Goal: Task Accomplishment & Management: Complete application form

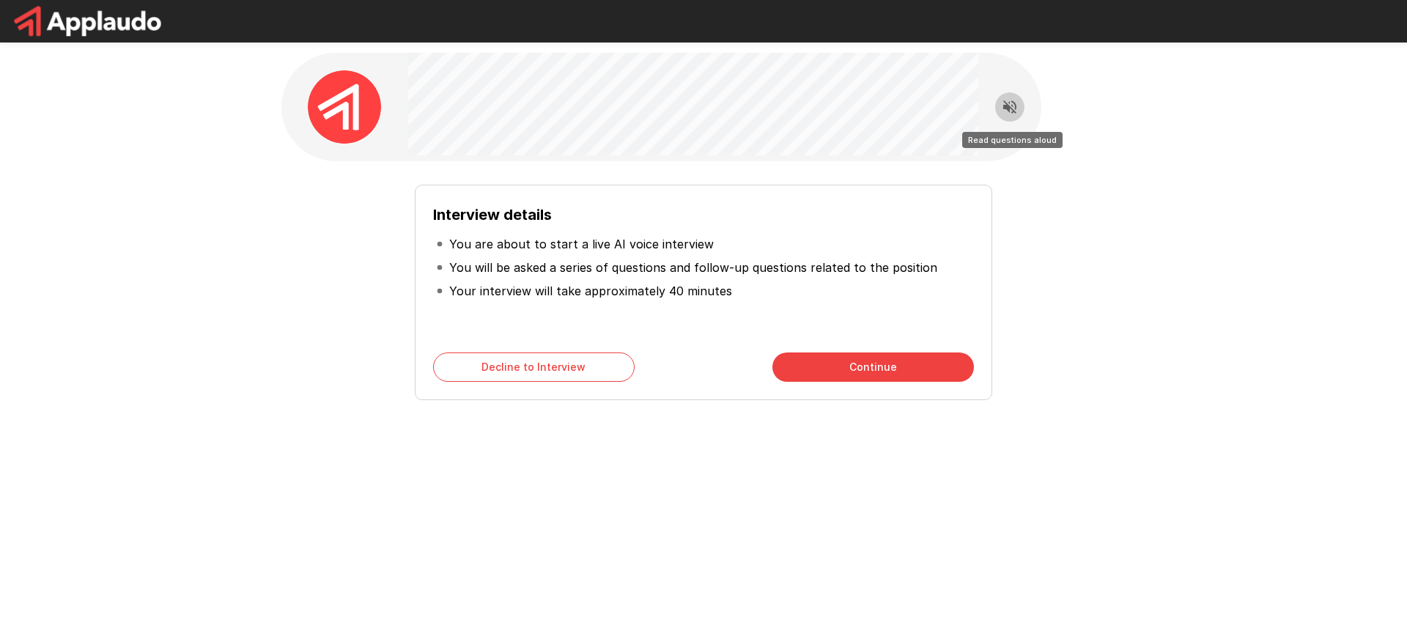
click at [1004, 111] on icon "Read questions aloud" at bounding box center [1010, 107] width 18 height 18
click at [196, 220] on div "Interview details You are about to start a live AI voice interview You will be …" at bounding box center [703, 261] width 1407 height 523
click at [141, 218] on div "Interview details You are about to start a live AI voice interview You will be …" at bounding box center [703, 261] width 1407 height 523
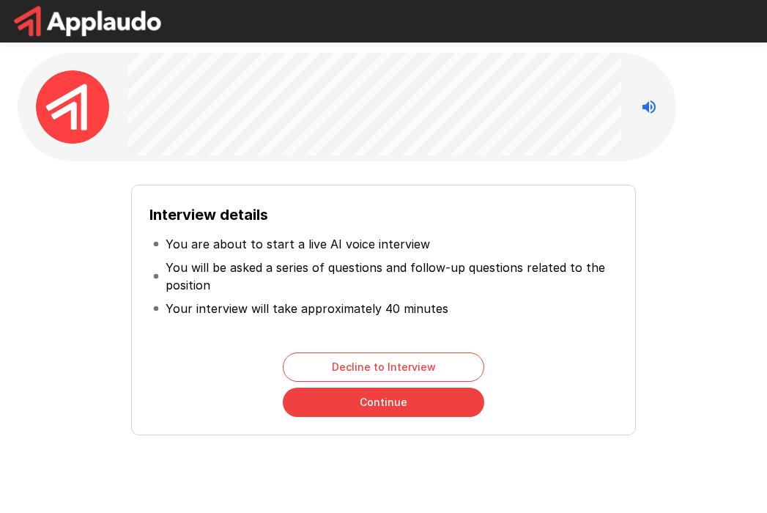
click at [402, 186] on div "Interview details You are about to start a live AI voice interview You will be …" at bounding box center [383, 310] width 505 height 251
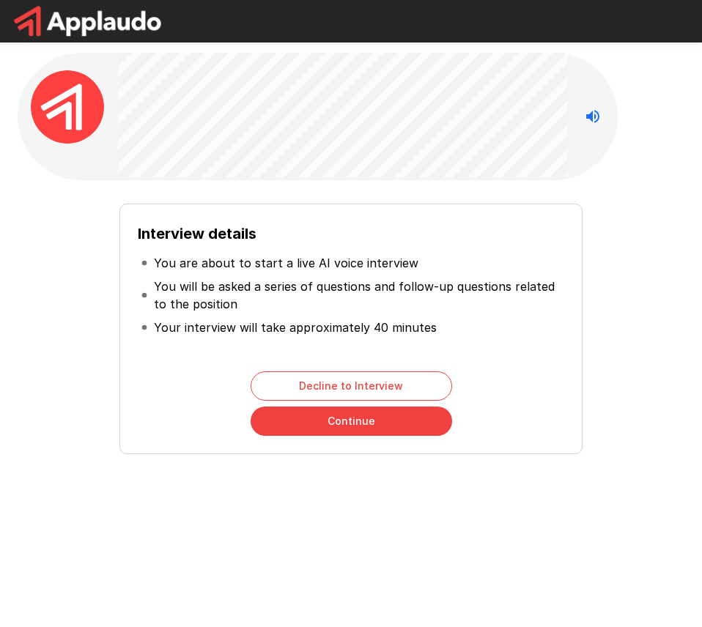
click at [43, 346] on div "Interview details You are about to start a live AI voice interview You will be …" at bounding box center [350, 323] width 655 height 262
click at [643, 476] on div "Interview details You are about to start a live AI voice interview You will be …" at bounding box center [351, 288] width 702 height 577
drag, startPoint x: 59, startPoint y: 435, endPoint x: 71, endPoint y: 419, distance: 19.9
click at [62, 425] on div "Interview details You are about to start a live AI voice interview You will be …" at bounding box center [350, 323] width 655 height 262
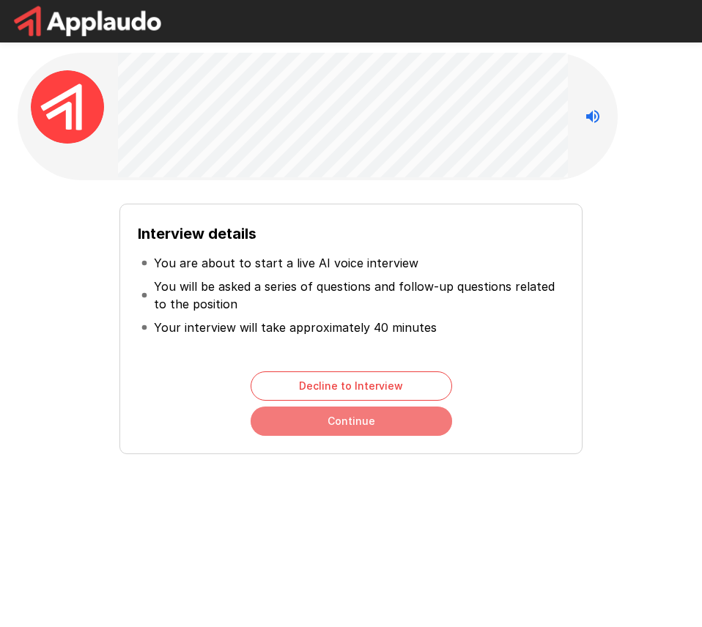
click at [321, 428] on button "Continue" at bounding box center [352, 421] width 202 height 29
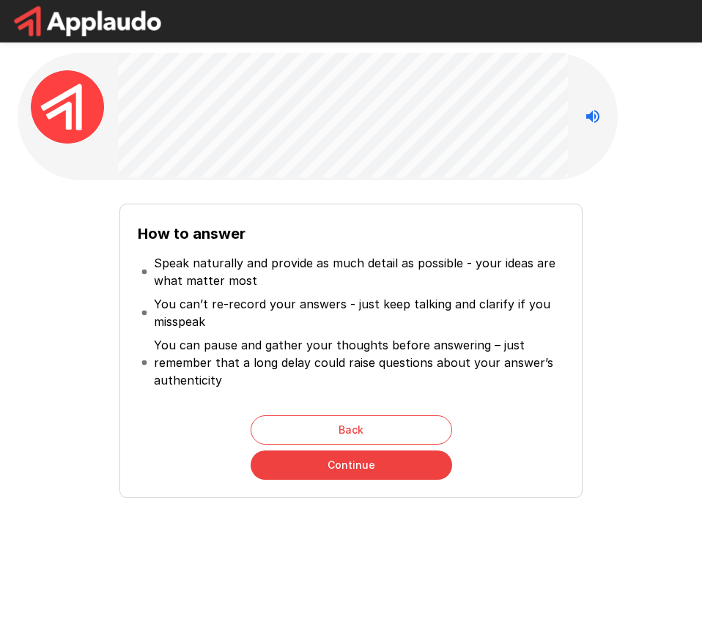
click at [90, 340] on div "How to answer Speak naturally and provide as much detail as possible - your ide…" at bounding box center [350, 345] width 655 height 306
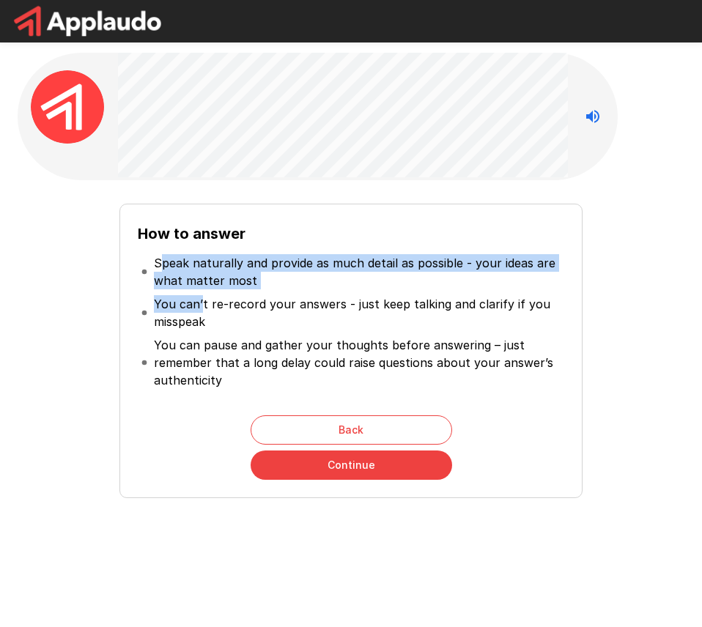
drag, startPoint x: 160, startPoint y: 267, endPoint x: 202, endPoint y: 298, distance: 51.9
click at [202, 298] on ul "Speak naturally and provide as much detail as possible - your ideas are what ma…" at bounding box center [351, 321] width 426 height 152
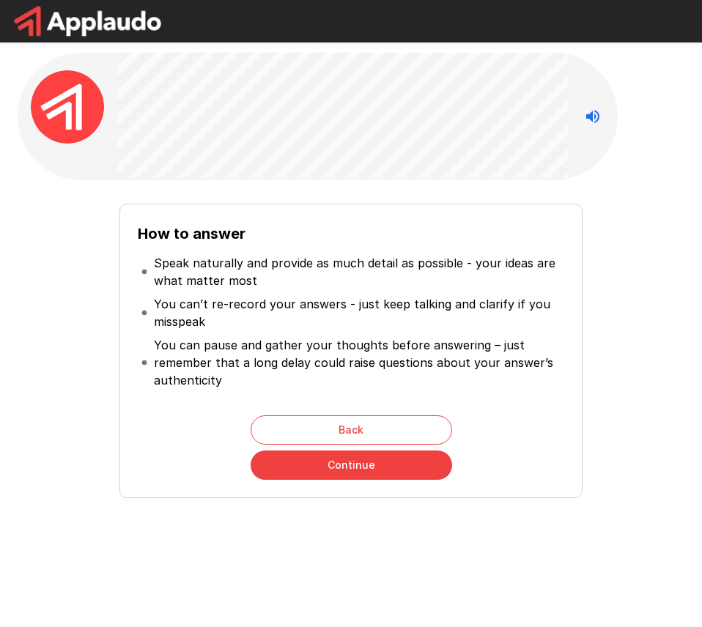
click at [228, 366] on p "You can pause and gather your thoughts before answering – just remember that a …" at bounding box center [357, 362] width 407 height 53
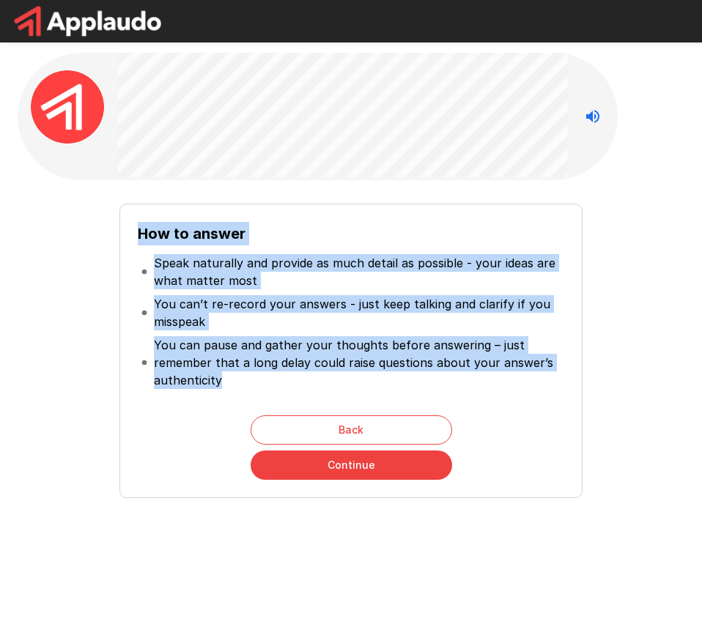
drag, startPoint x: 222, startPoint y: 388, endPoint x: 91, endPoint y: 237, distance: 200.5
click at [91, 237] on div "How to answer Speak naturally and provide as much detail as possible - your ide…" at bounding box center [350, 345] width 655 height 306
copy div "How to answer Speak naturally and provide as much detail as possible - your ide…"
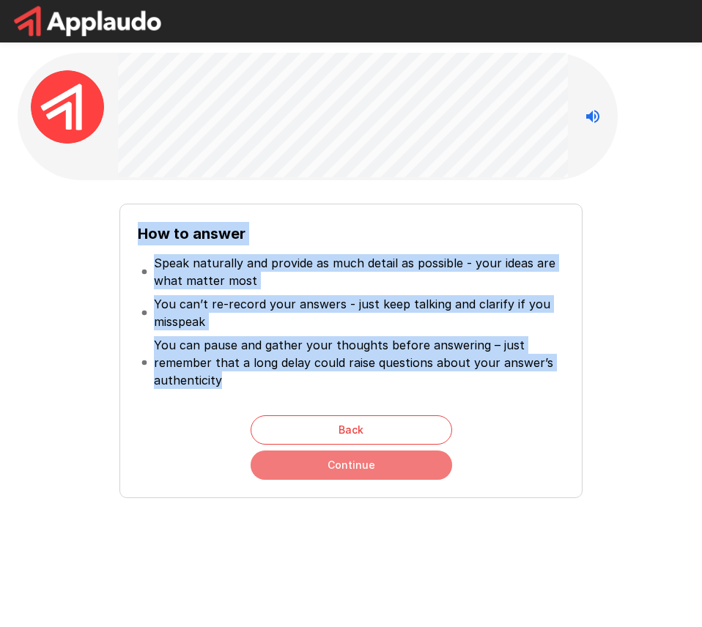
click at [388, 467] on button "Continue" at bounding box center [352, 465] width 202 height 29
click at [388, 467] on div "How to answer Speak naturally and provide as much detail as possible - your ide…" at bounding box center [350, 351] width 462 height 295
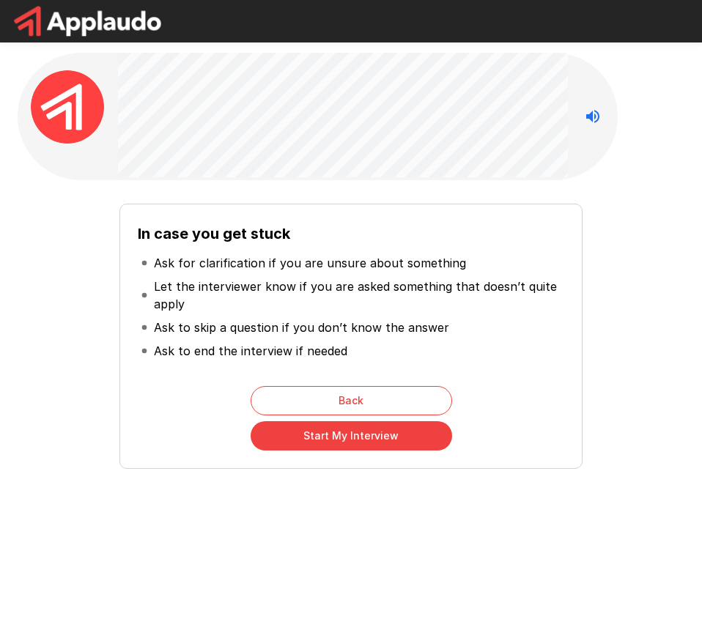
click at [268, 311] on p "Let the interviewer know if you are asked something that doesn’t quite apply" at bounding box center [357, 295] width 407 height 35
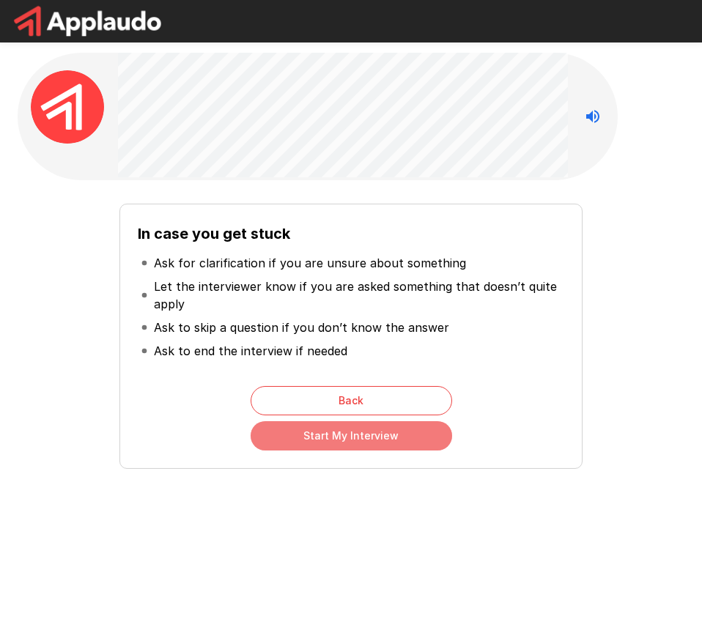
click at [346, 437] on button "Start My Interview" at bounding box center [352, 435] width 202 height 29
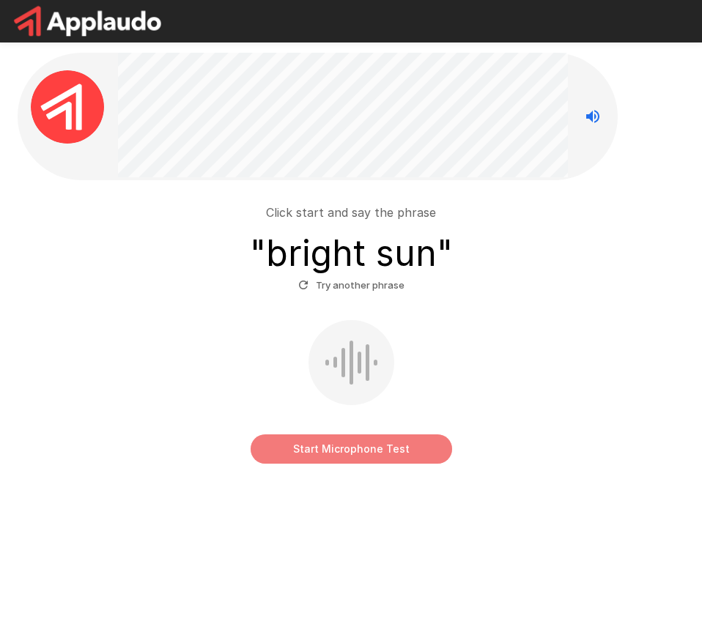
click at [351, 456] on button "Start Microphone Test" at bounding box center [352, 449] width 202 height 29
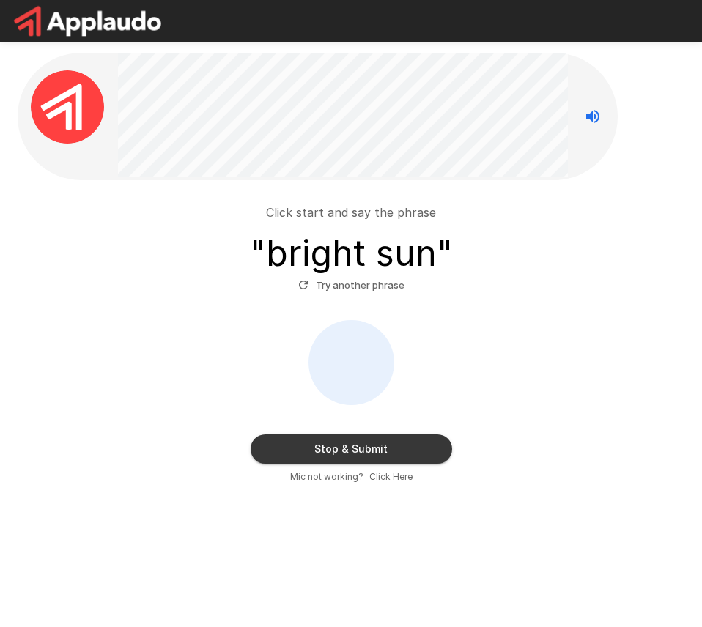
click at [348, 289] on button "Try another phrase" at bounding box center [352, 285] width 114 height 23
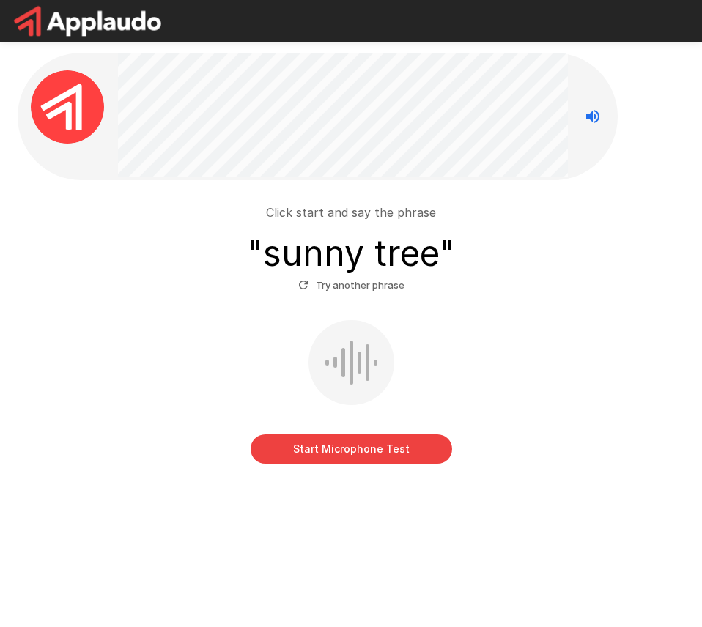
click at [379, 443] on button "Start Microphone Test" at bounding box center [352, 449] width 202 height 29
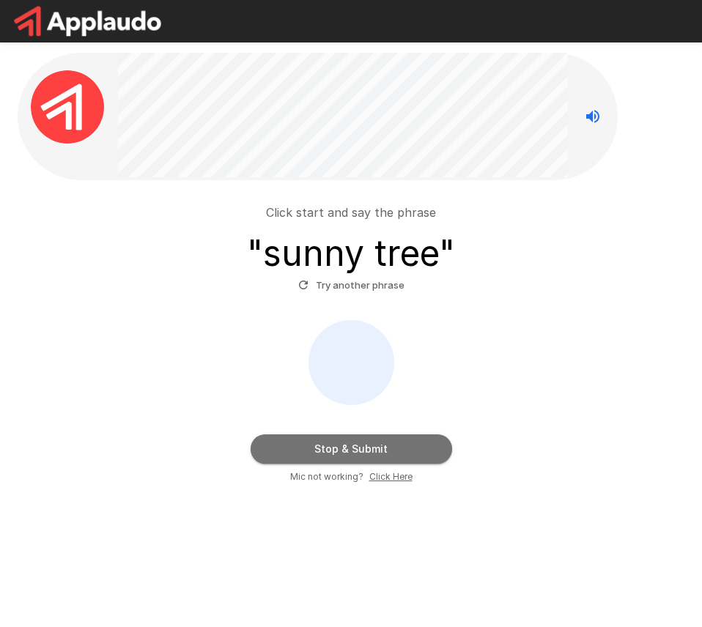
click at [384, 448] on button "Stop & Submit" at bounding box center [352, 449] width 202 height 29
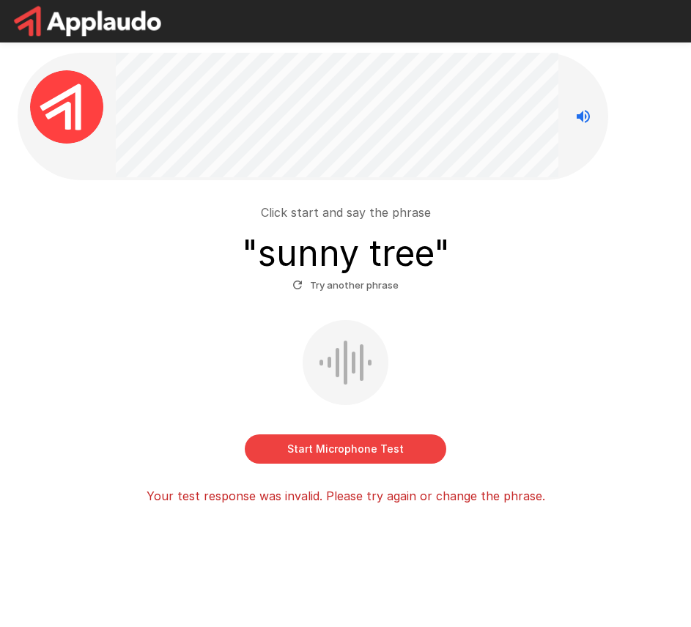
click at [380, 464] on div "Click start and say the phrase " sunny tree " Try another phrase Start Micropho…" at bounding box center [345, 348] width 644 height 313
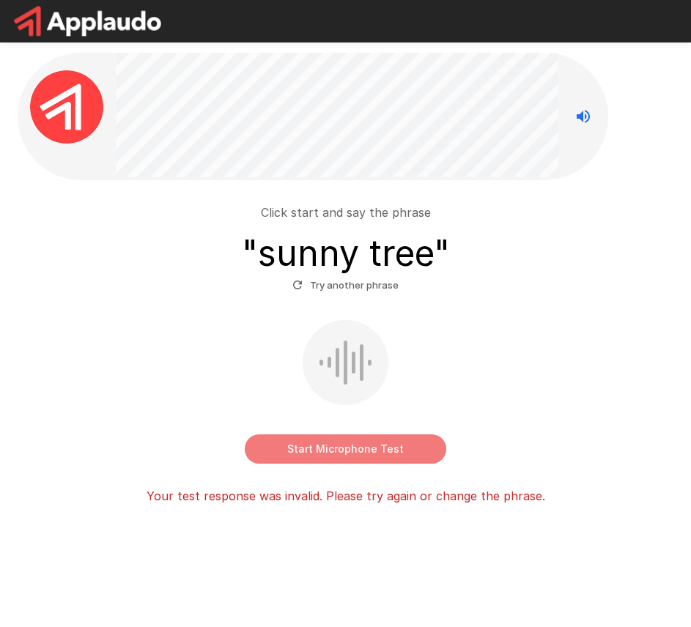
click at [374, 457] on button "Start Microphone Test" at bounding box center [346, 449] width 202 height 29
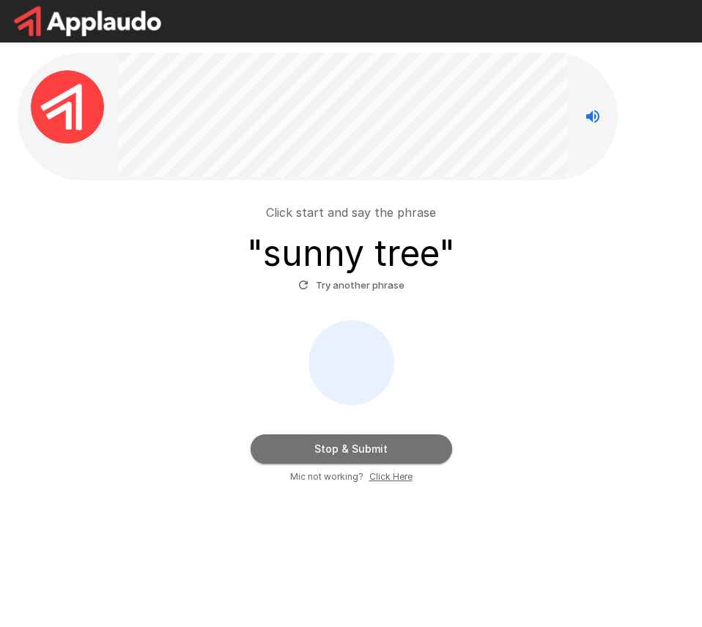
click at [372, 451] on button "Stop & Submit" at bounding box center [352, 449] width 202 height 29
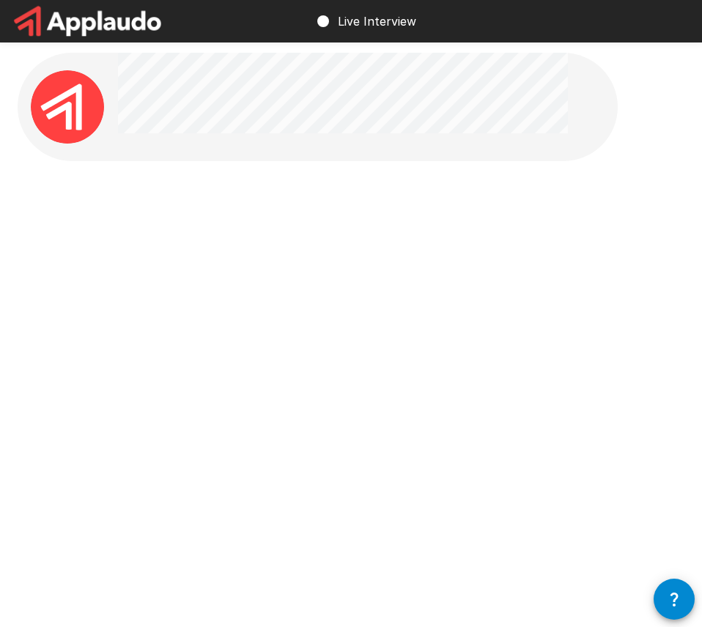
click at [229, 461] on div at bounding box center [351, 239] width 702 height 479
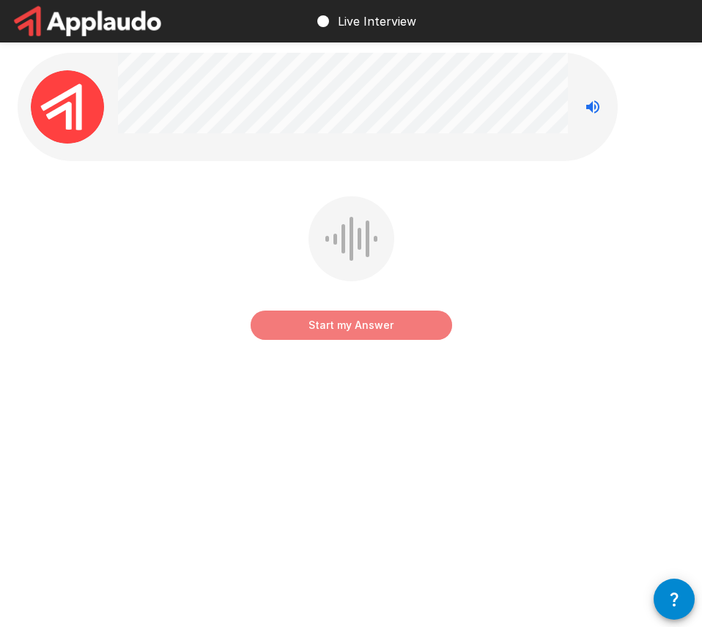
click at [353, 330] on button "Start my Answer" at bounding box center [352, 325] width 202 height 29
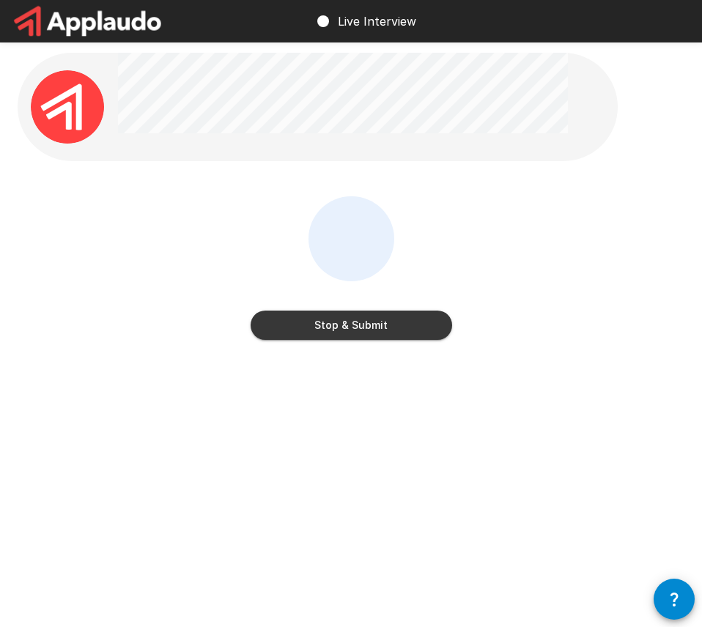
click at [363, 330] on button "Stop & Submit" at bounding box center [352, 325] width 202 height 29
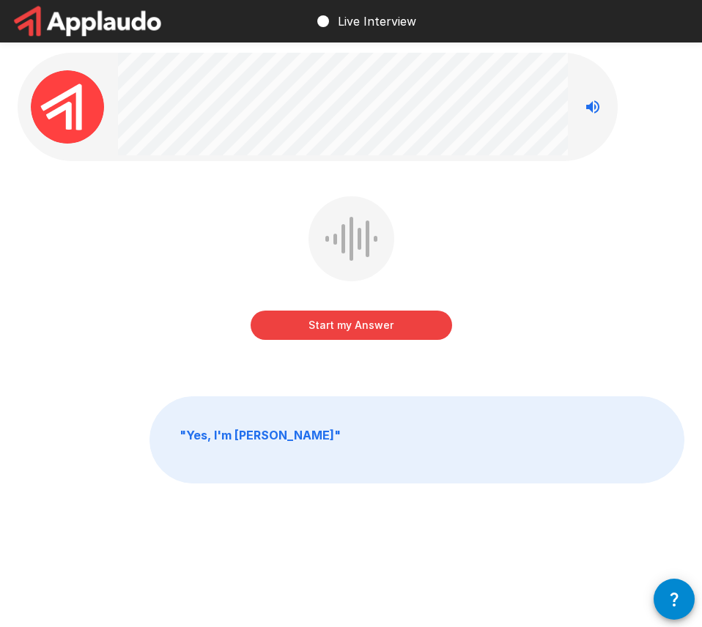
click at [116, 69] on div at bounding box center [318, 107] width 600 height 108
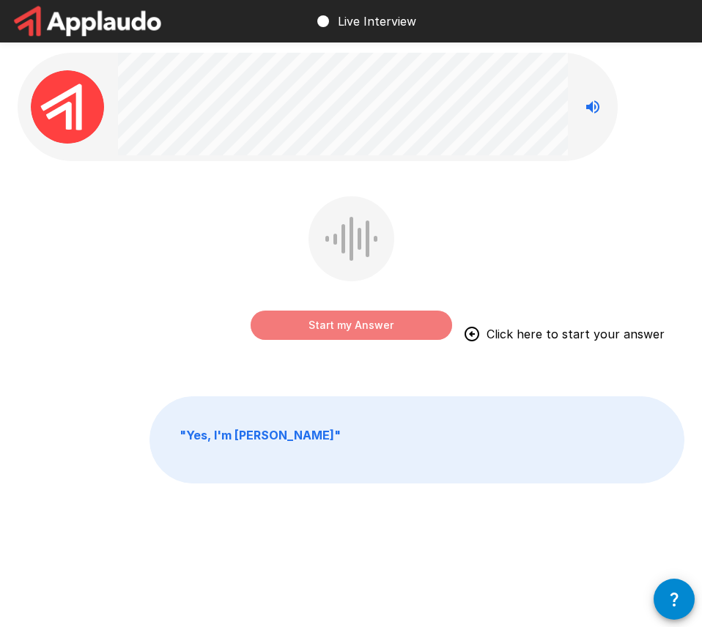
click at [339, 319] on button "Start my Answer" at bounding box center [352, 325] width 202 height 29
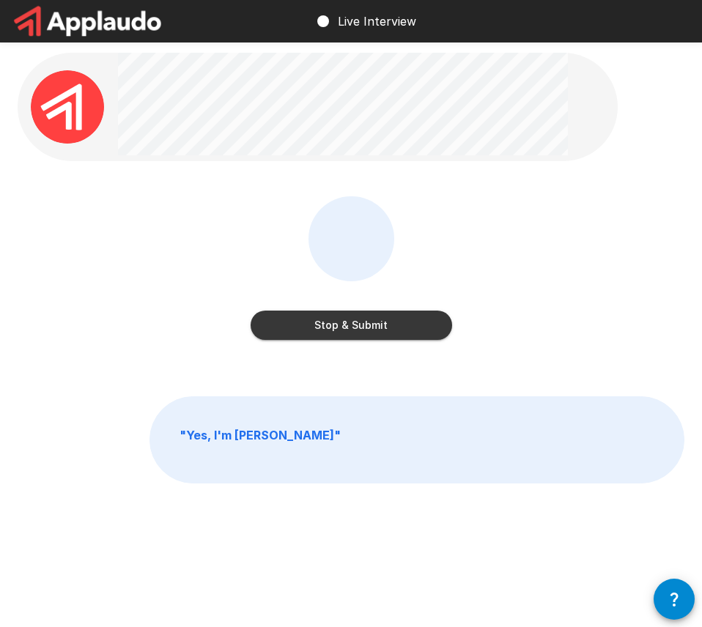
click at [351, 329] on button "Stop & Submit" at bounding box center [352, 325] width 202 height 29
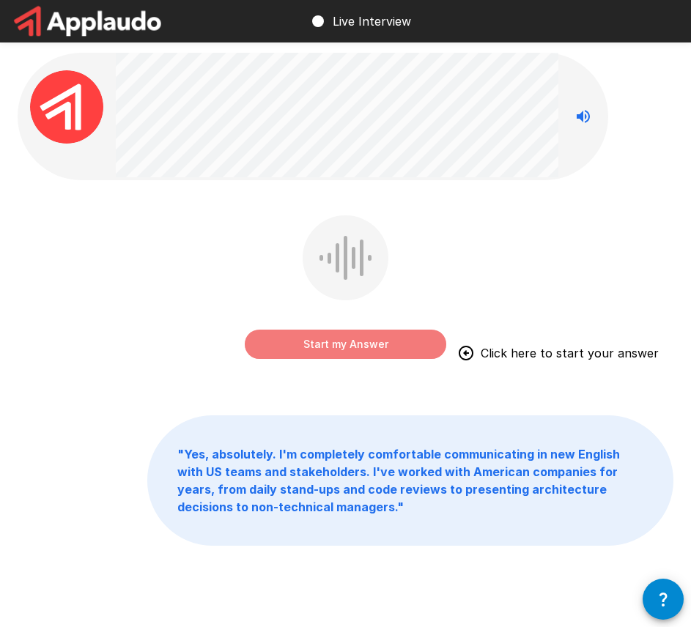
click at [321, 345] on button "Start my Answer" at bounding box center [346, 344] width 202 height 29
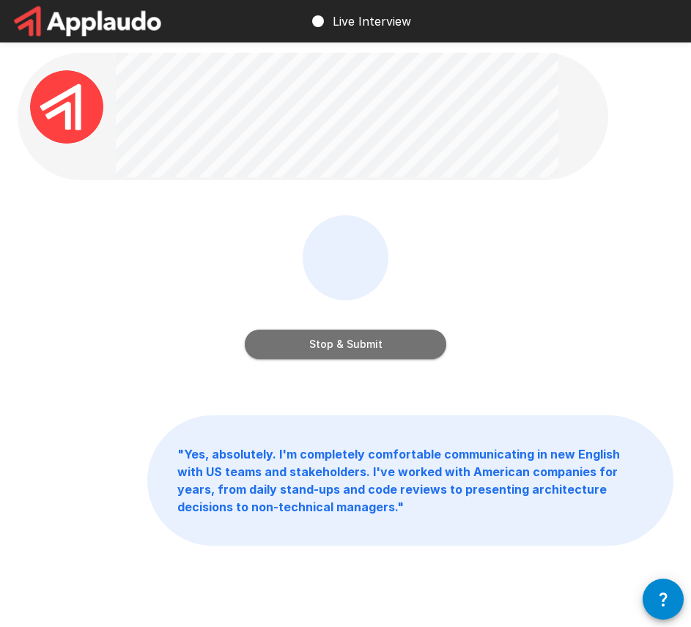
click at [332, 336] on button "Stop & Submit" at bounding box center [346, 344] width 202 height 29
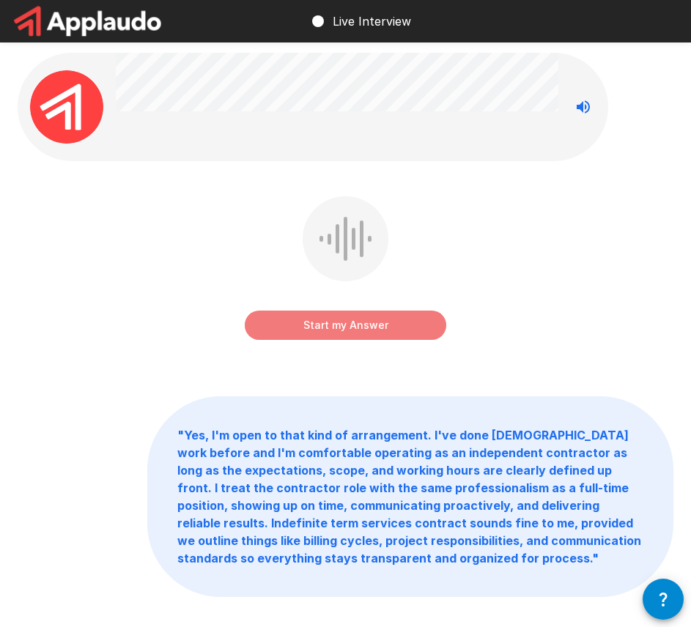
click at [308, 320] on button "Start my Answer" at bounding box center [346, 325] width 202 height 29
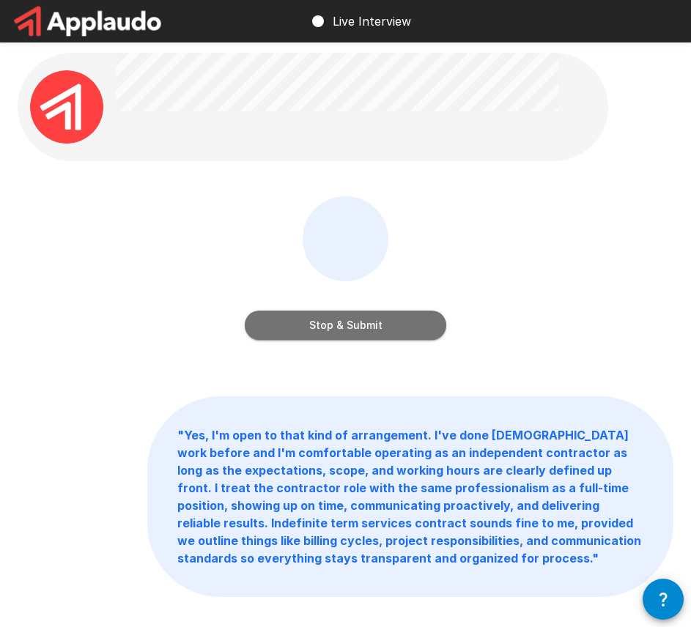
click at [308, 335] on button "Stop & Submit" at bounding box center [346, 325] width 202 height 29
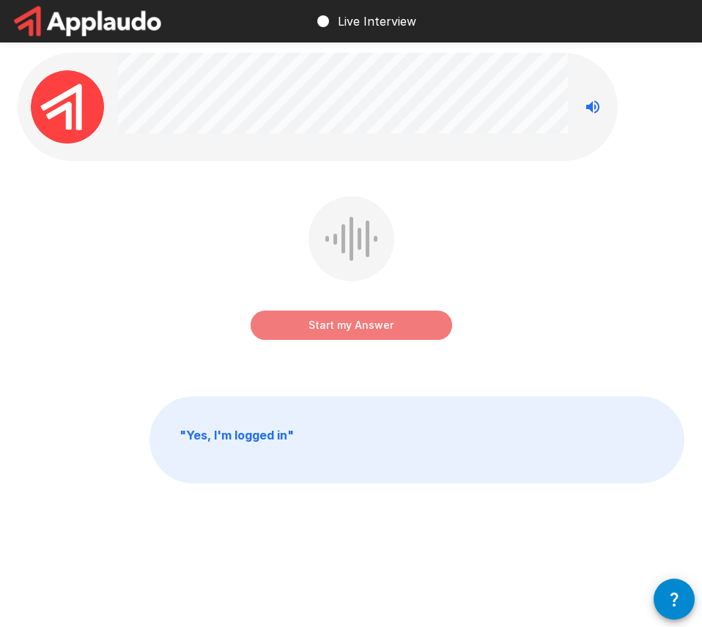
click at [377, 325] on button "Start my Answer" at bounding box center [352, 325] width 202 height 29
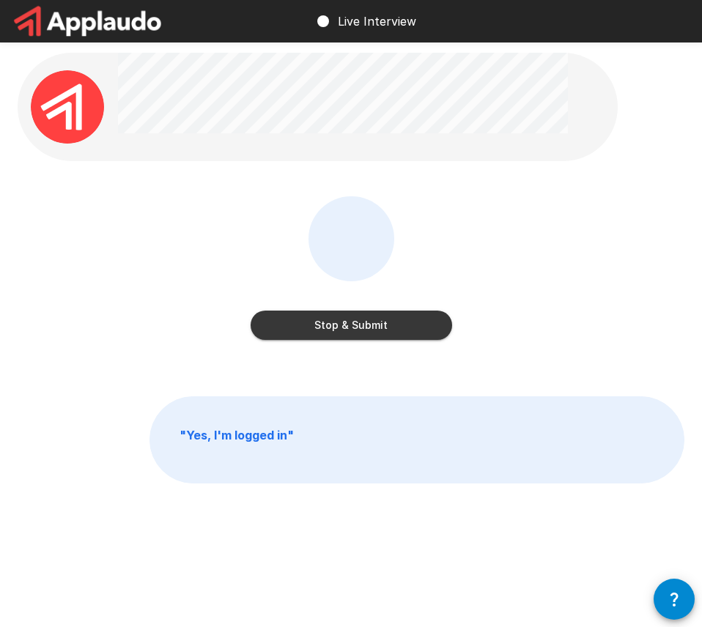
click at [375, 325] on button "Stop & Submit" at bounding box center [352, 325] width 202 height 29
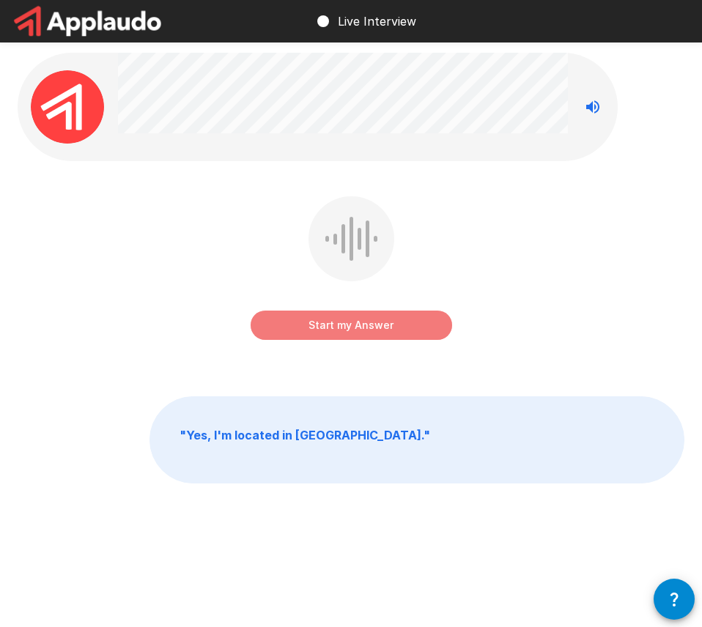
click at [316, 322] on button "Start my Answer" at bounding box center [352, 325] width 202 height 29
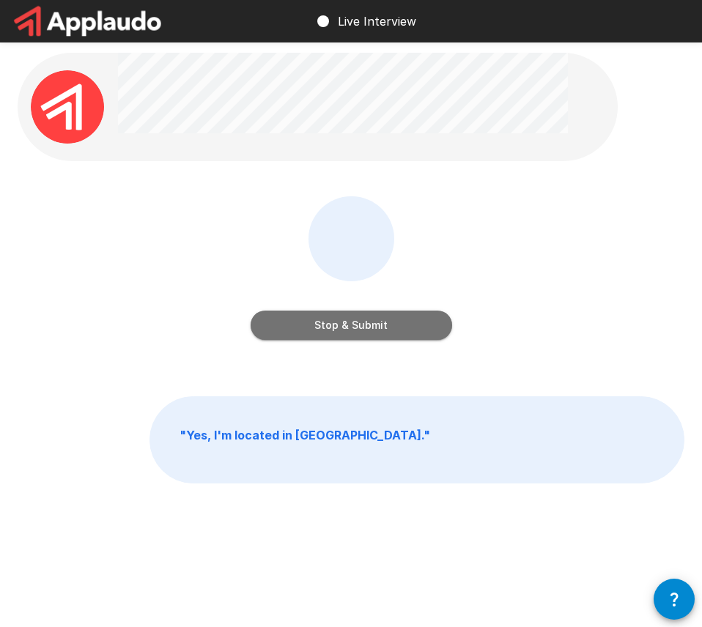
click at [316, 322] on button "Stop & Submit" at bounding box center [352, 325] width 202 height 29
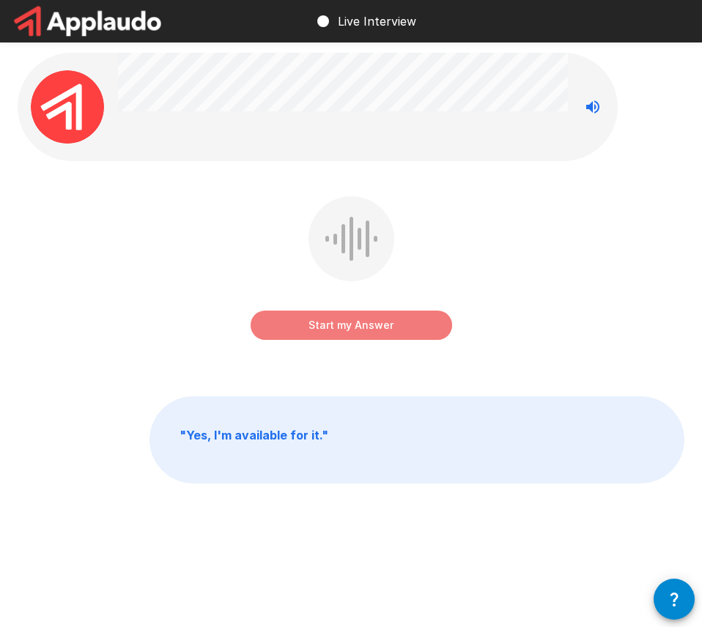
click at [306, 319] on button "Start my Answer" at bounding box center [352, 325] width 202 height 29
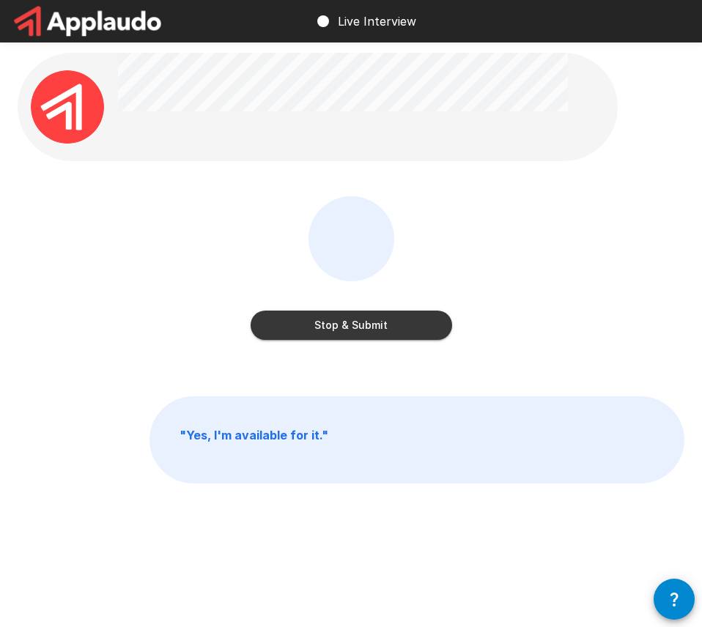
click at [284, 331] on button "Stop & Submit" at bounding box center [352, 325] width 202 height 29
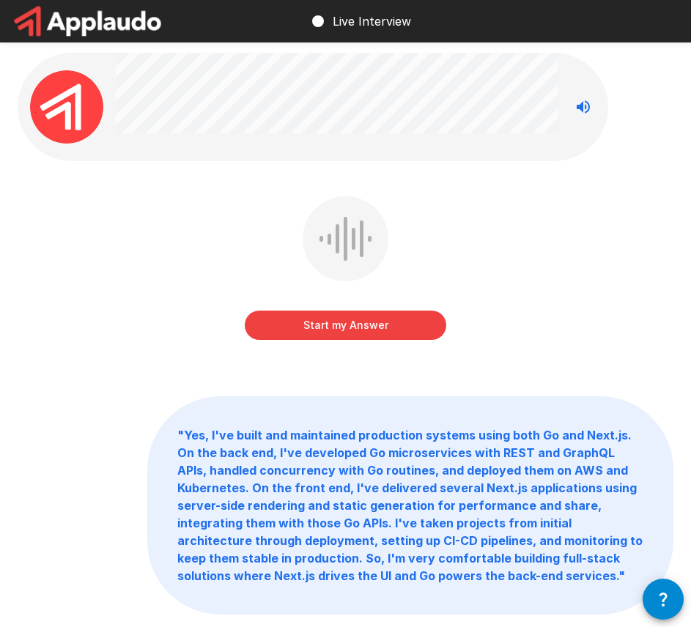
click at [317, 324] on button "Start my Answer" at bounding box center [346, 325] width 202 height 29
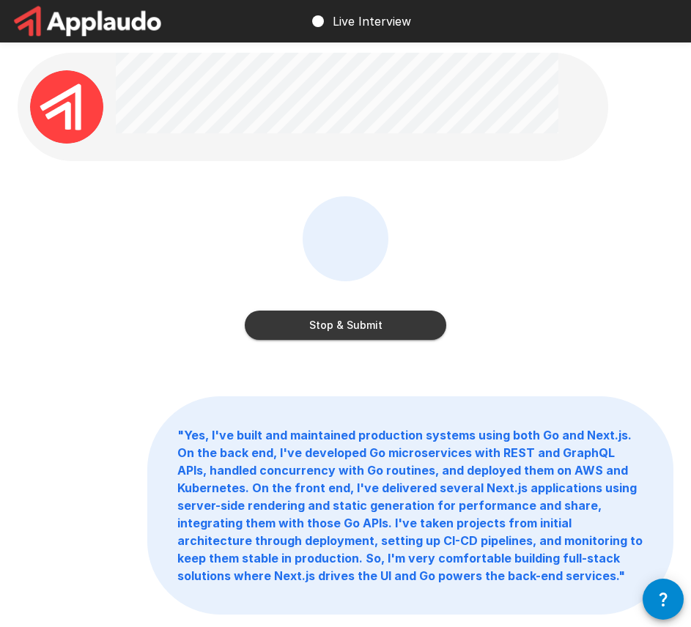
click at [328, 323] on button "Stop & Submit" at bounding box center [346, 325] width 202 height 29
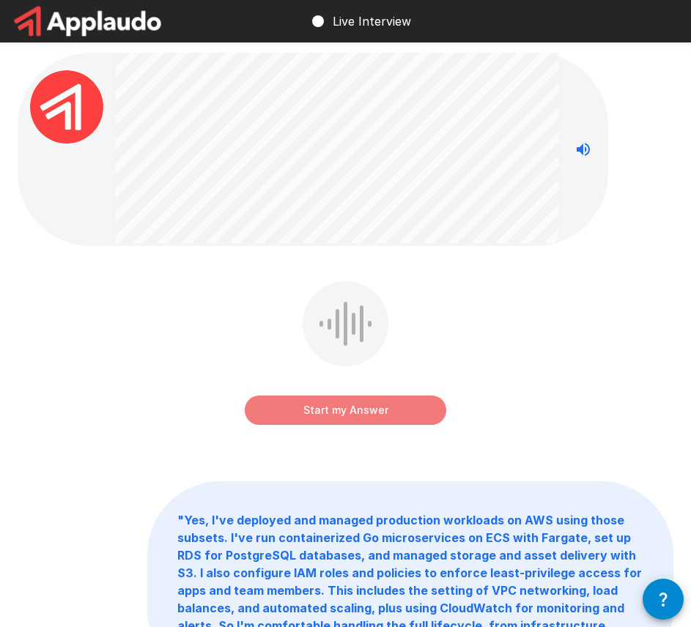
click at [311, 413] on button "Start my Answer" at bounding box center [346, 410] width 202 height 29
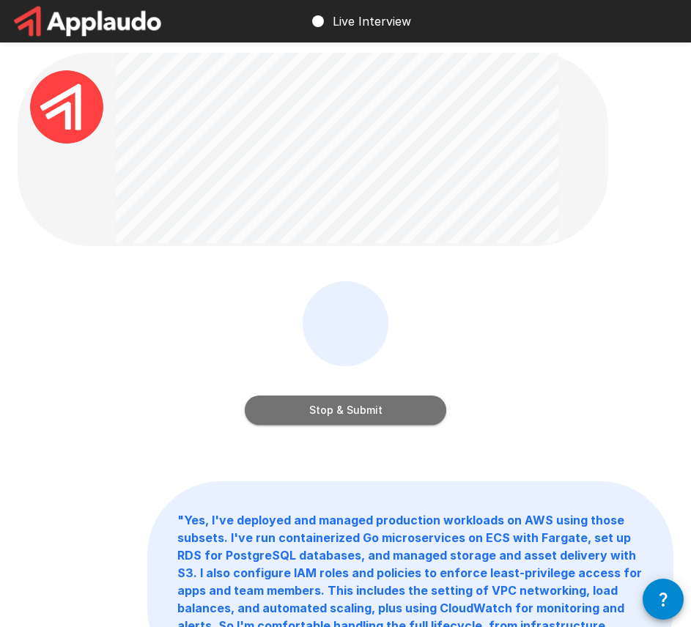
click at [313, 396] on button "Stop & Submit" at bounding box center [346, 410] width 202 height 29
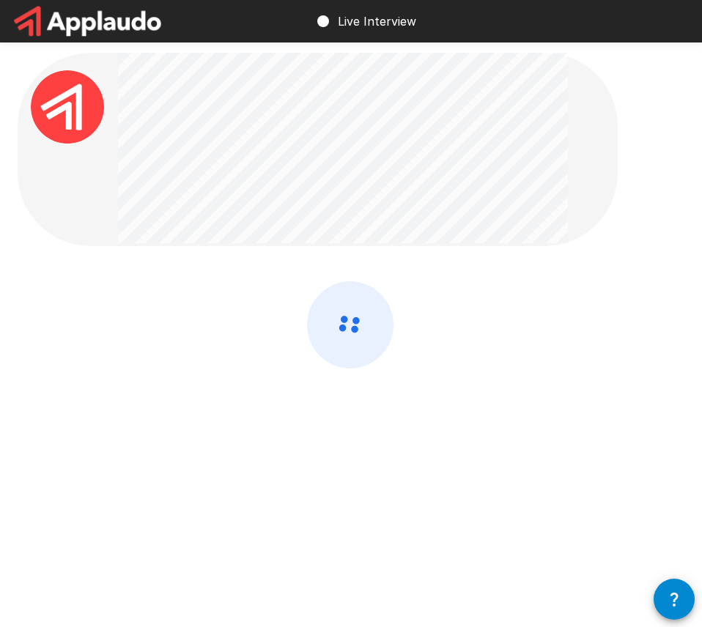
drag, startPoint x: 313, startPoint y: 396, endPoint x: 121, endPoint y: 341, distance: 199.7
click at [121, 341] on div at bounding box center [351, 363] width 667 height 165
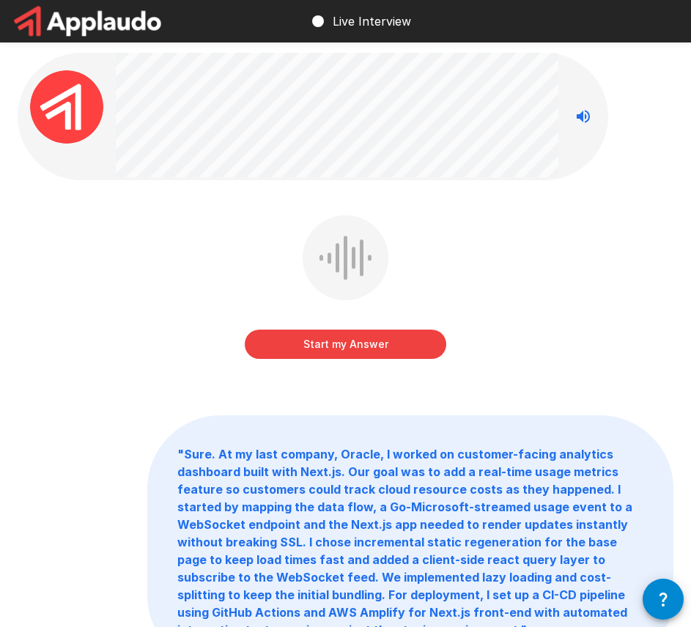
click at [359, 343] on button "Start my Answer" at bounding box center [346, 344] width 202 height 29
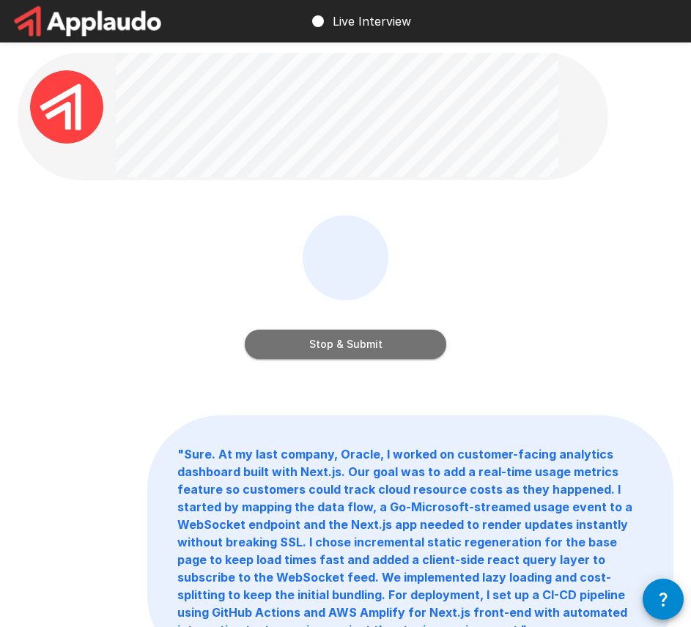
click at [330, 341] on button "Stop & Submit" at bounding box center [346, 344] width 202 height 29
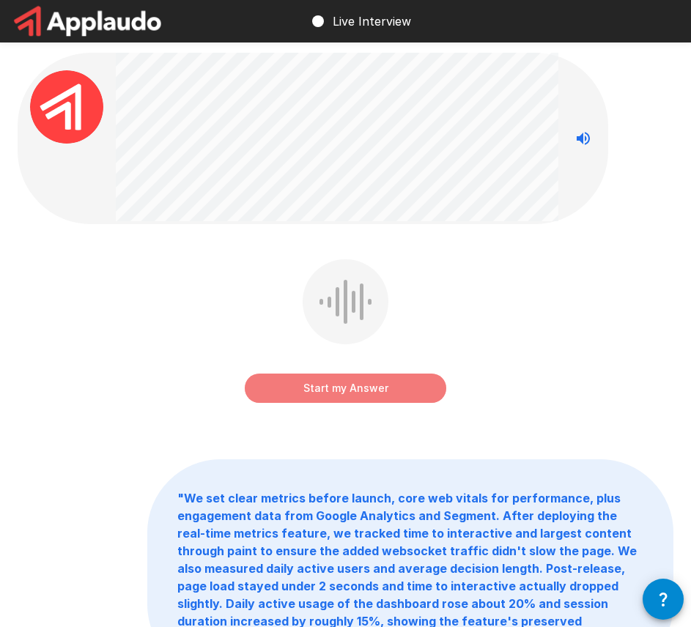
click at [287, 396] on button "Start my Answer" at bounding box center [346, 388] width 202 height 29
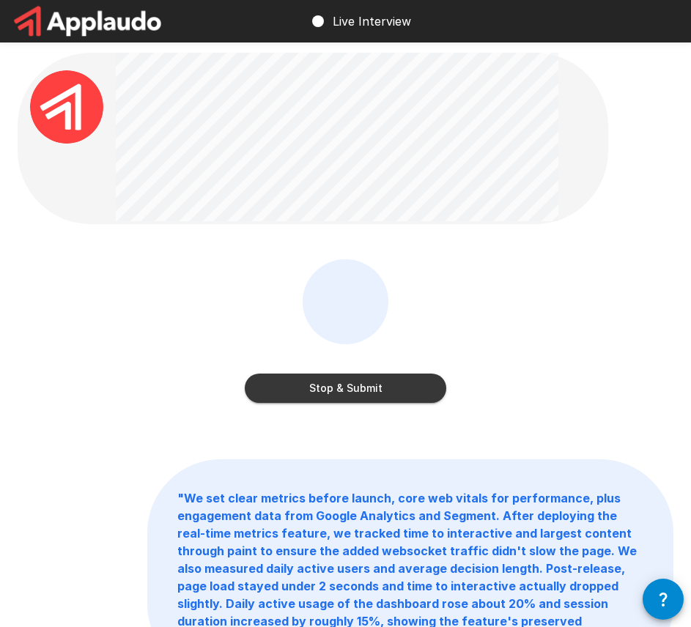
click at [324, 394] on button "Stop & Submit" at bounding box center [346, 388] width 202 height 29
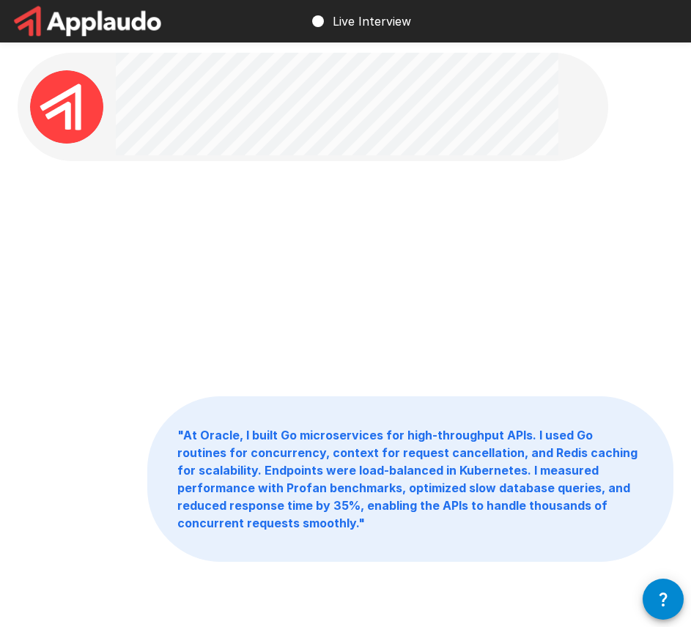
click at [567, 130] on div at bounding box center [582, 106] width 49 height 73
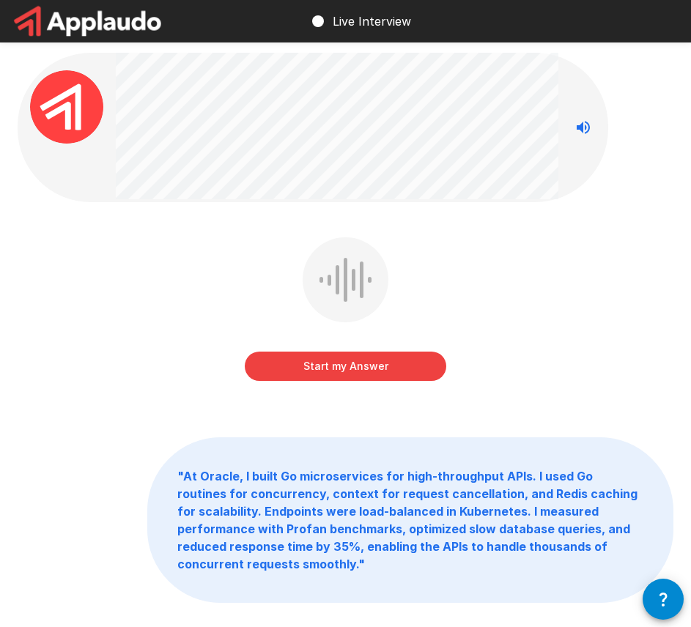
click at [271, 365] on button "Start my Answer" at bounding box center [346, 366] width 202 height 29
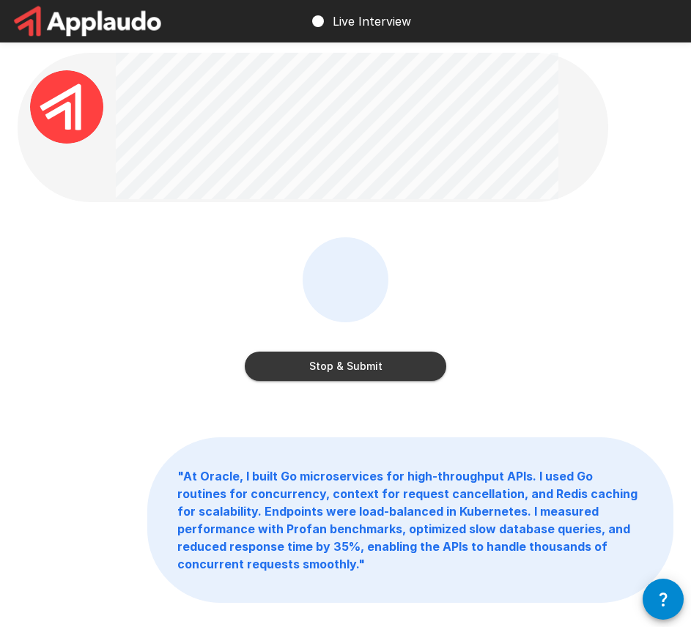
click at [308, 364] on button "Stop & Submit" at bounding box center [346, 366] width 202 height 29
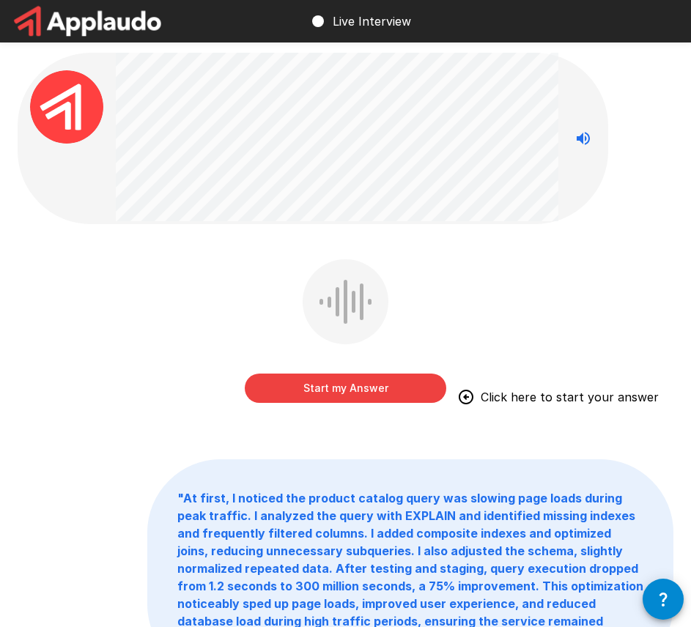
click at [311, 391] on button "Start my Answer" at bounding box center [346, 388] width 202 height 29
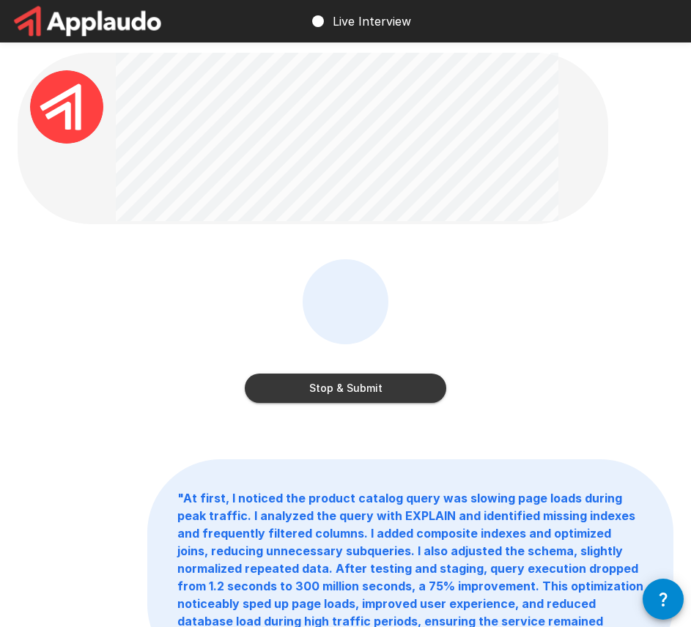
click at [295, 397] on button "Stop & Submit" at bounding box center [346, 388] width 202 height 29
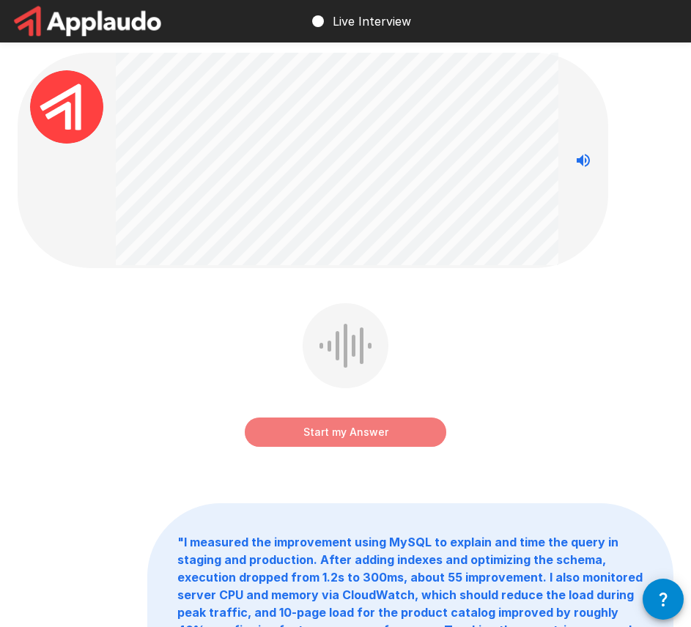
click at [288, 422] on button "Start my Answer" at bounding box center [346, 432] width 202 height 29
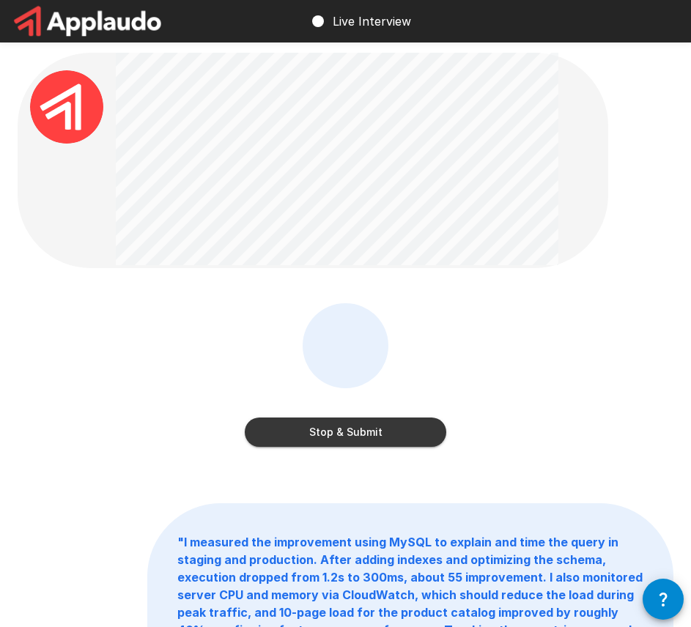
click at [363, 431] on button "Stop & Submit" at bounding box center [346, 432] width 202 height 29
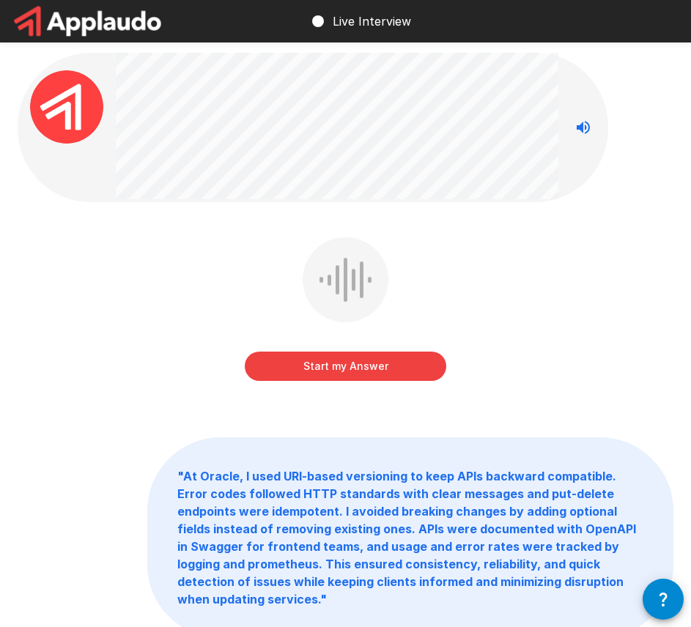
click at [276, 362] on button "Start my Answer" at bounding box center [346, 366] width 202 height 29
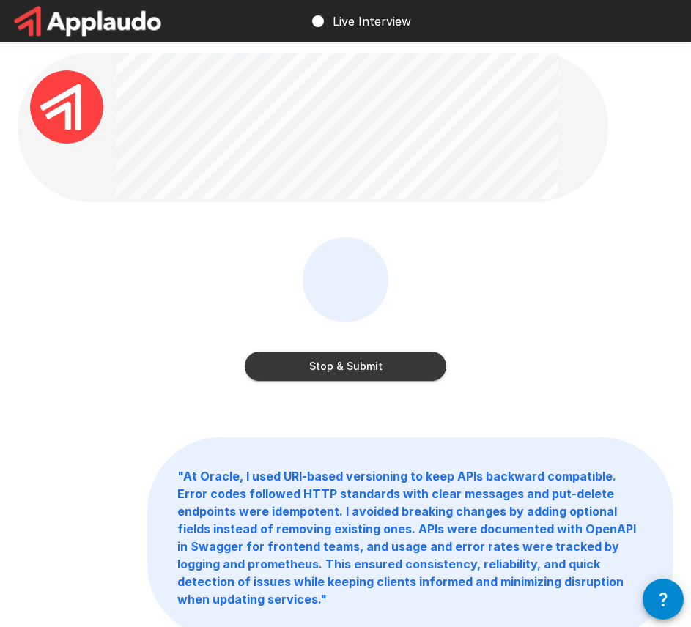
click at [358, 358] on button "Stop & Submit" at bounding box center [346, 366] width 202 height 29
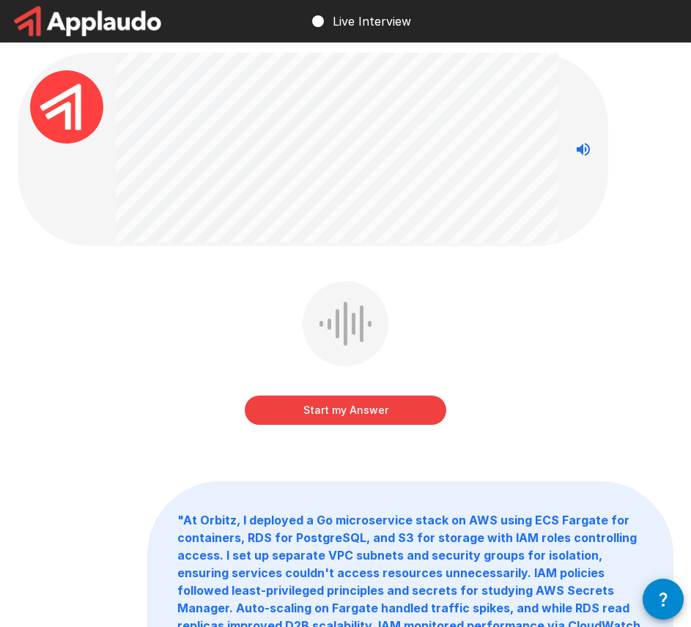
click at [289, 409] on button "Start my Answer" at bounding box center [346, 410] width 202 height 29
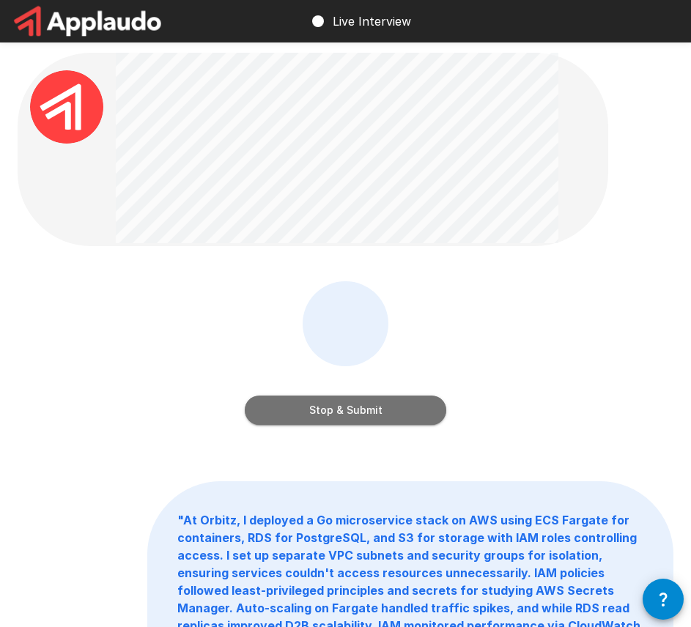
click at [312, 410] on button "Stop & Submit" at bounding box center [346, 410] width 202 height 29
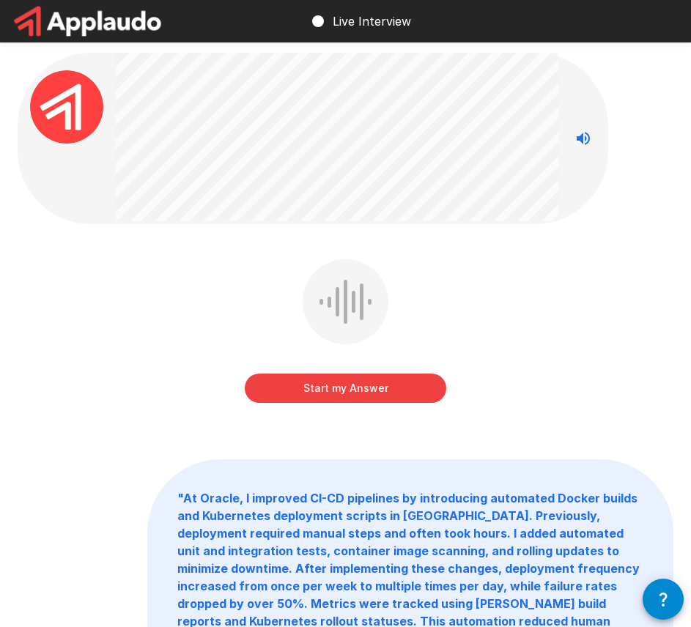
click at [321, 391] on button "Start my Answer" at bounding box center [346, 388] width 202 height 29
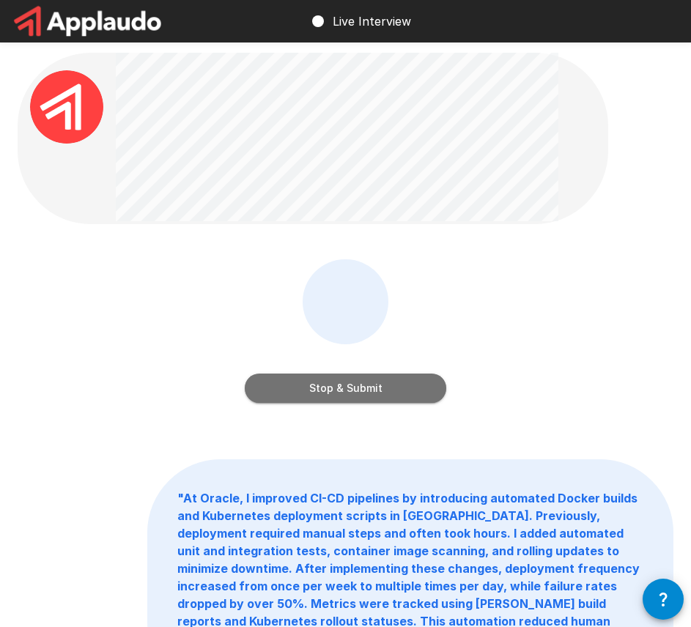
click at [292, 398] on button "Stop & Submit" at bounding box center [346, 388] width 202 height 29
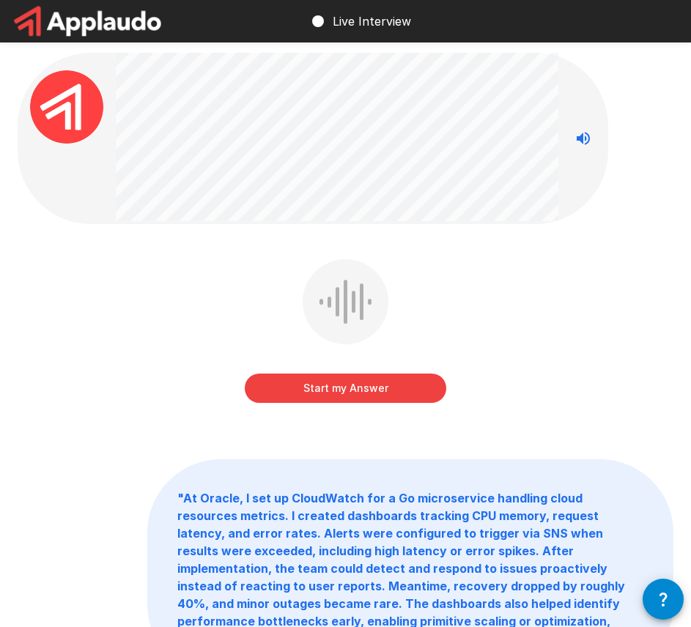
click at [298, 385] on button "Start my Answer" at bounding box center [346, 388] width 202 height 29
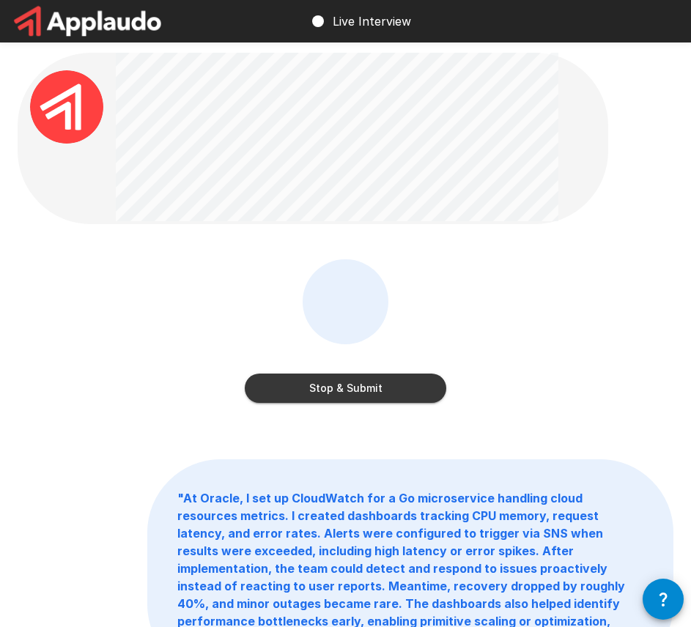
click at [276, 383] on button "Stop & Submit" at bounding box center [346, 388] width 202 height 29
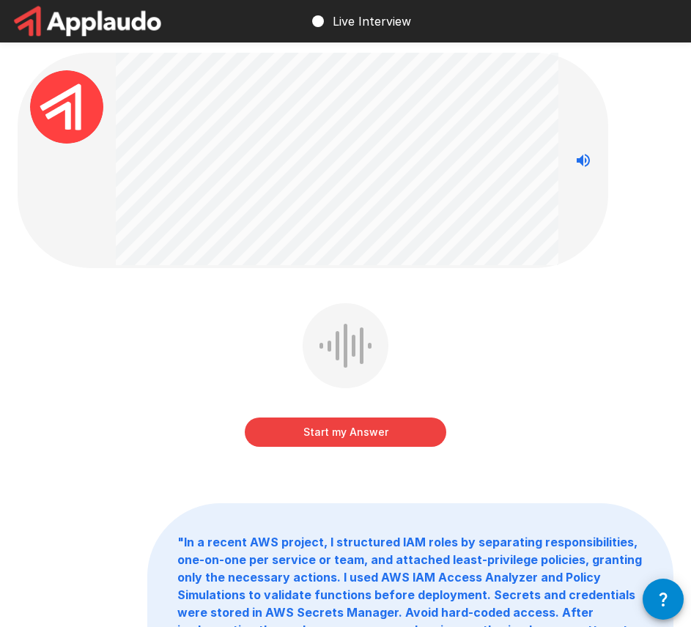
click at [308, 425] on button "Start my Answer" at bounding box center [346, 432] width 202 height 29
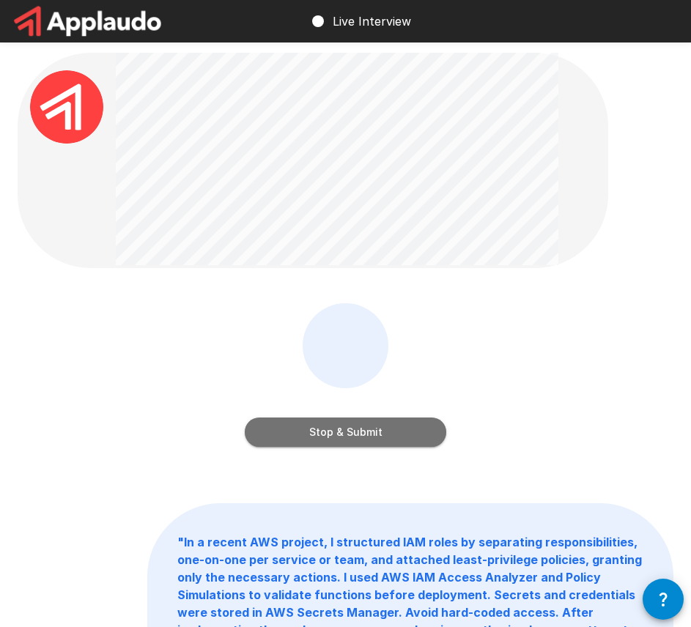
click at [319, 427] on button "Stop & Submit" at bounding box center [346, 432] width 202 height 29
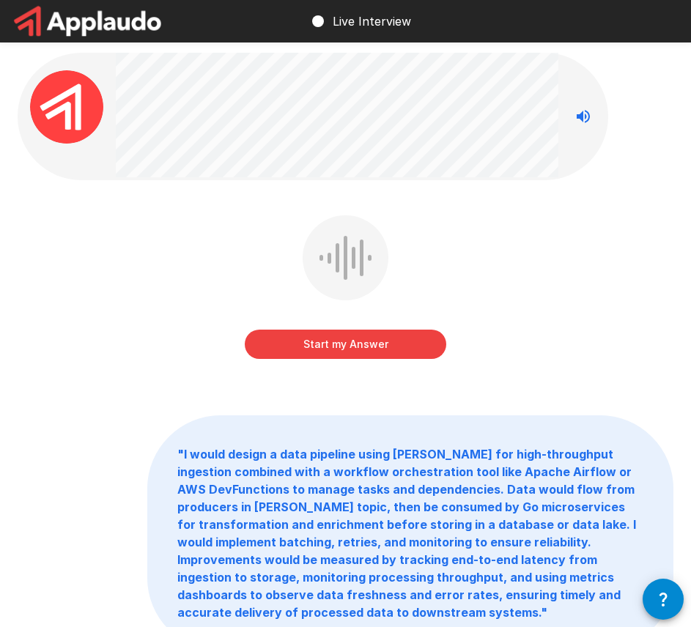
click at [596, 111] on button "Stop reading questions aloud" at bounding box center [583, 116] width 29 height 29
click at [583, 116] on icon "Read questions aloud" at bounding box center [583, 116] width 13 height 13
click at [300, 341] on button "Start my Answer" at bounding box center [346, 344] width 202 height 29
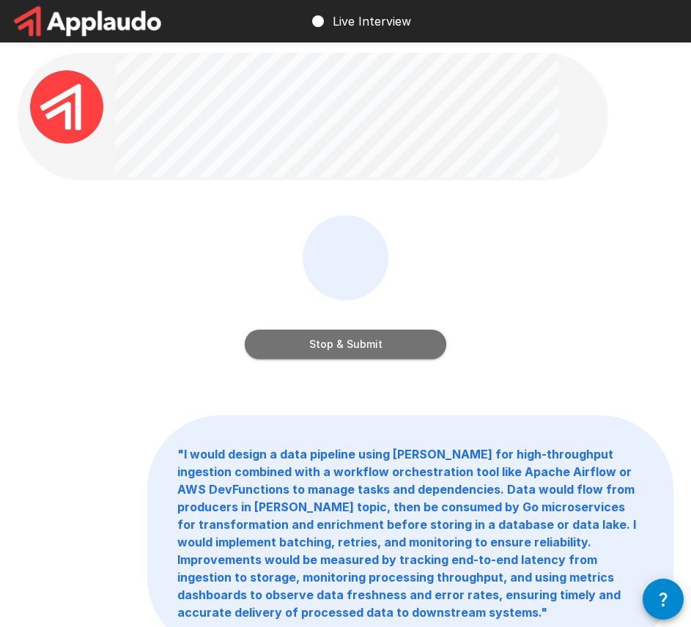
click at [355, 347] on button "Stop & Submit" at bounding box center [346, 344] width 202 height 29
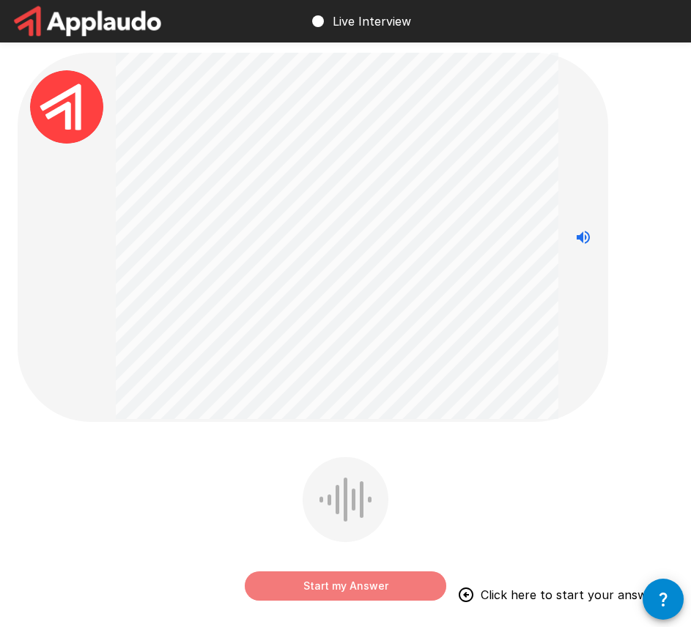
click at [320, 591] on button "Start my Answer" at bounding box center [346, 586] width 202 height 29
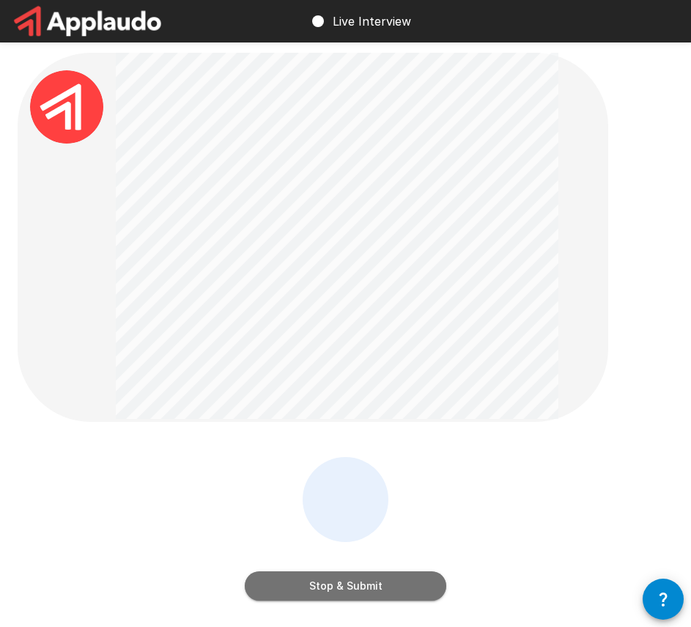
click at [330, 590] on button "Stop & Submit" at bounding box center [346, 586] width 202 height 29
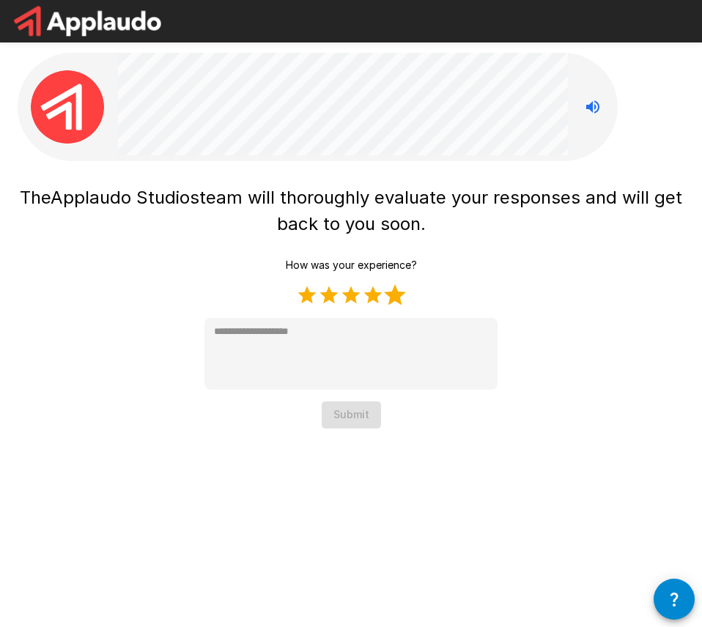
click at [389, 296] on label "5 Stars" at bounding box center [395, 295] width 22 height 22
type textarea "*"
click at [348, 419] on button "Submit" at bounding box center [351, 415] width 59 height 27
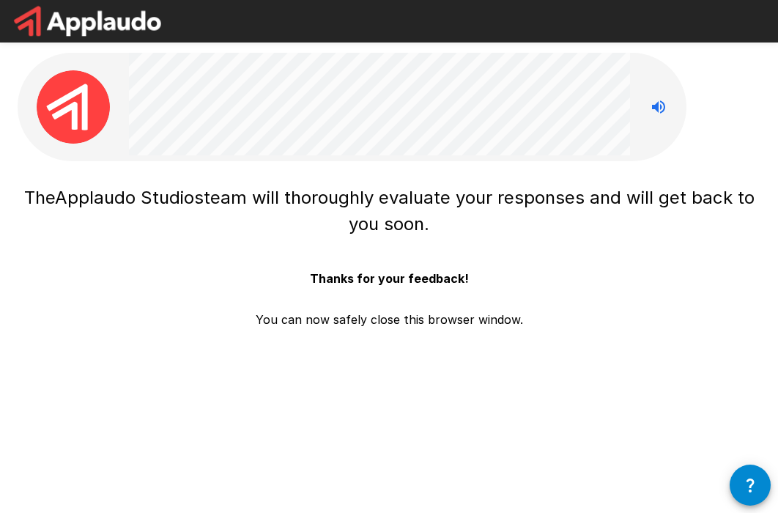
click at [267, 363] on div "The Applaudo Studios team will thoroughly evaluate your responses and will get …" at bounding box center [389, 230] width 778 height 461
drag, startPoint x: 347, startPoint y: 307, endPoint x: 402, endPoint y: 333, distance: 60.6
click at [402, 333] on div "The Applaudo Studios team will thoroughly evaluate your responses and will get …" at bounding box center [389, 261] width 743 height 165
click at [413, 333] on div "The Applaudo Studios team will thoroughly evaluate your responses and will get …" at bounding box center [389, 261] width 743 height 165
click at [439, 312] on p "You can now safely close this browser window." at bounding box center [389, 313] width 267 height 29
